Goal: Task Accomplishment & Management: Manage account settings

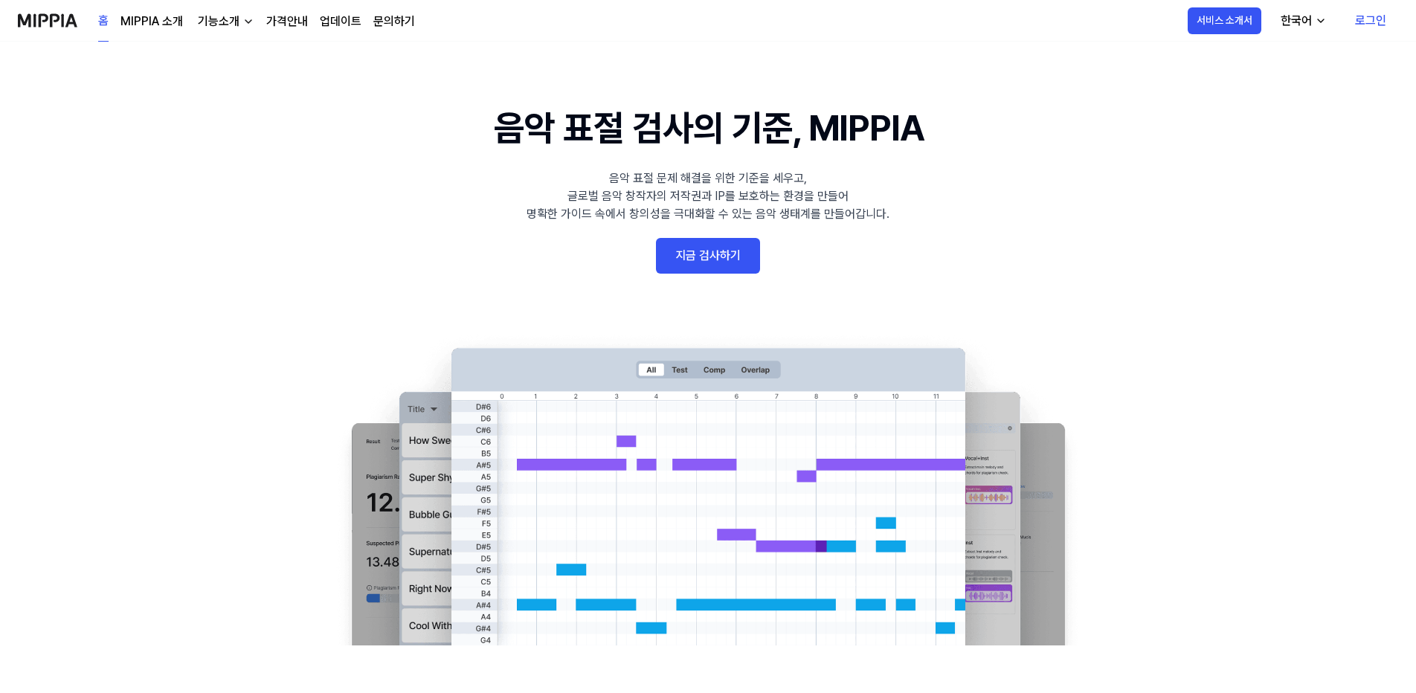
click at [1378, 16] on link "로그인" at bounding box center [1370, 21] width 55 height 42
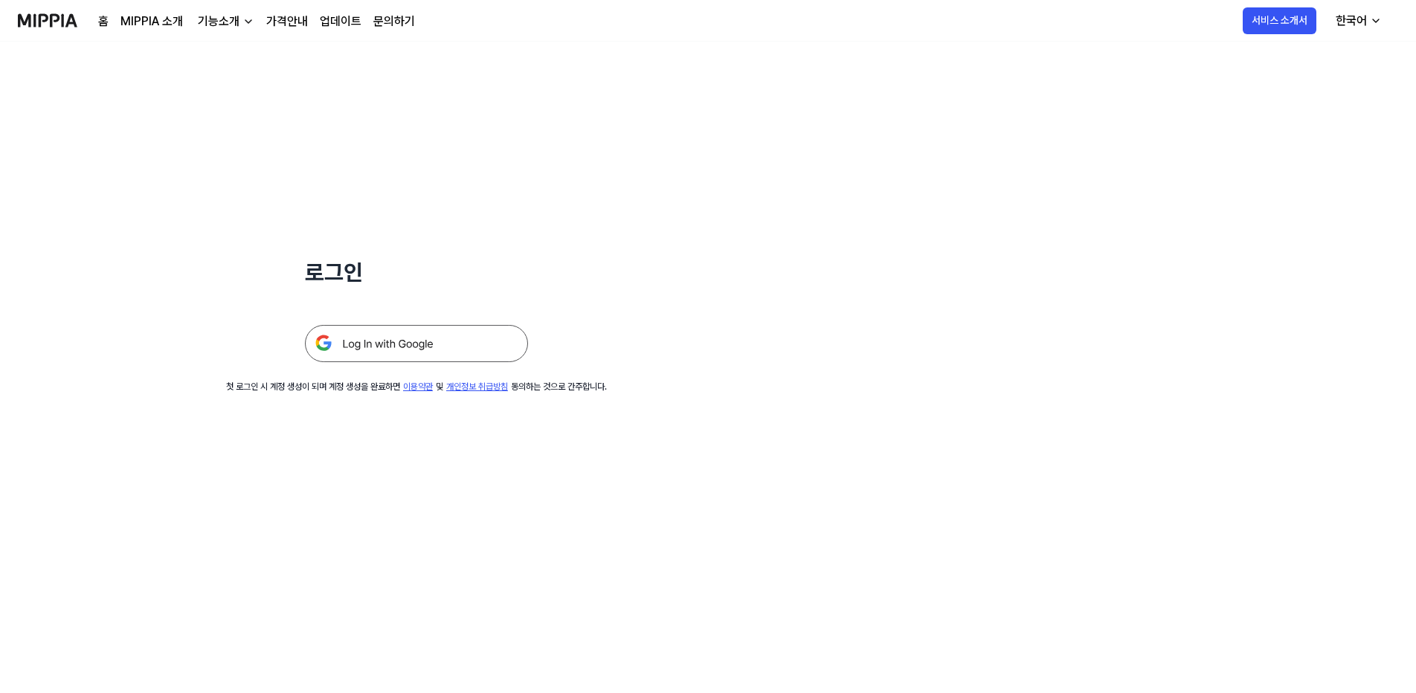
click at [398, 344] on img at bounding box center [416, 343] width 223 height 37
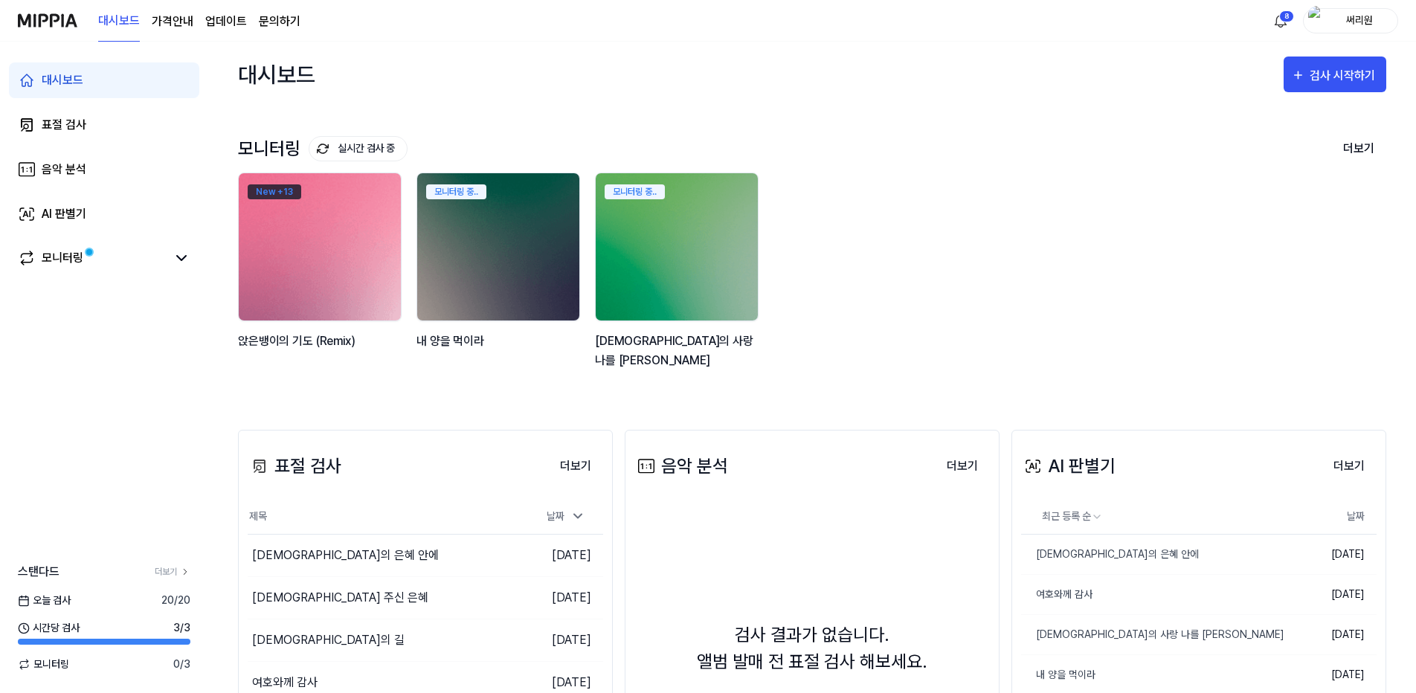
click at [288, 190] on div "New + 13" at bounding box center [275, 191] width 54 height 15
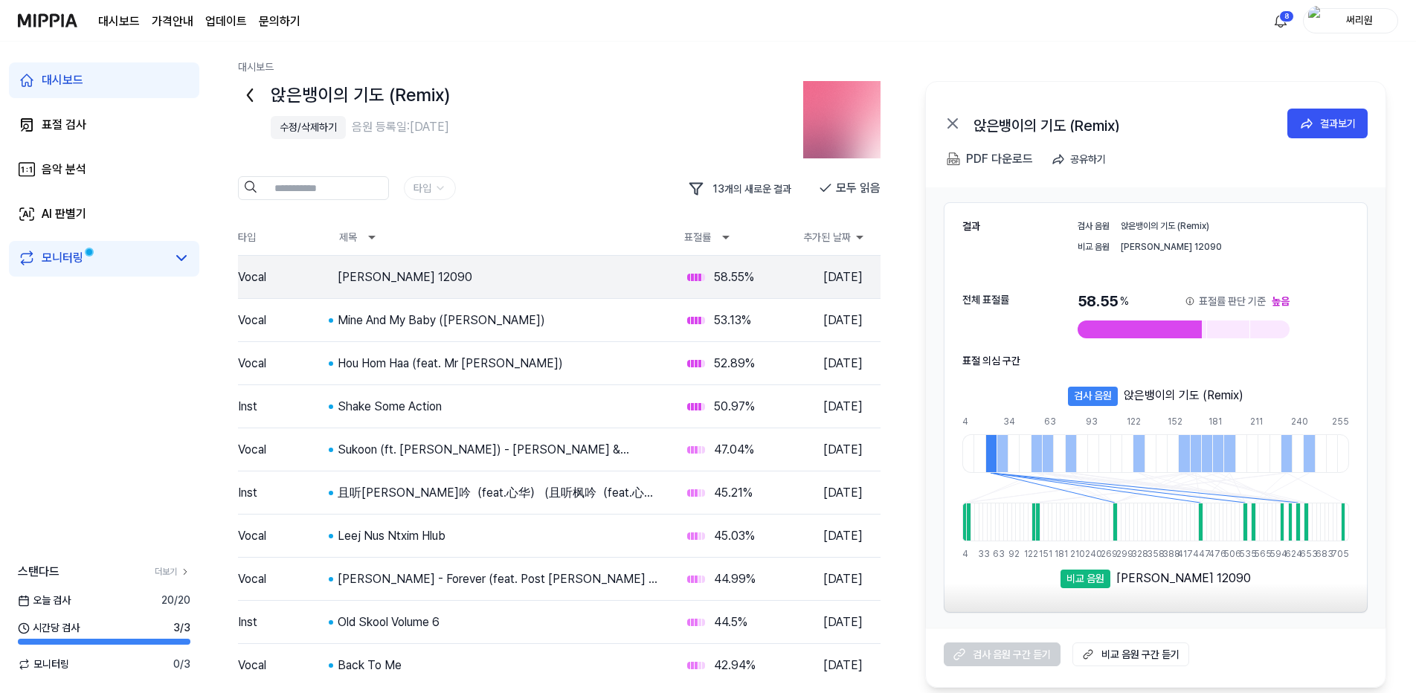
click at [52, 21] on img at bounding box center [48, 20] width 60 height 41
